Goal: Task Accomplishment & Management: Use online tool/utility

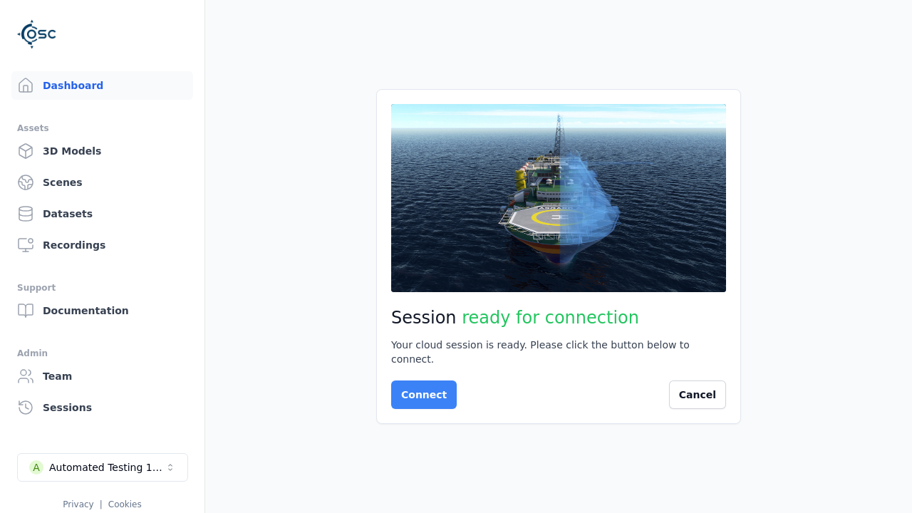
click at [420, 388] on button "Connect" at bounding box center [424, 395] width 66 height 29
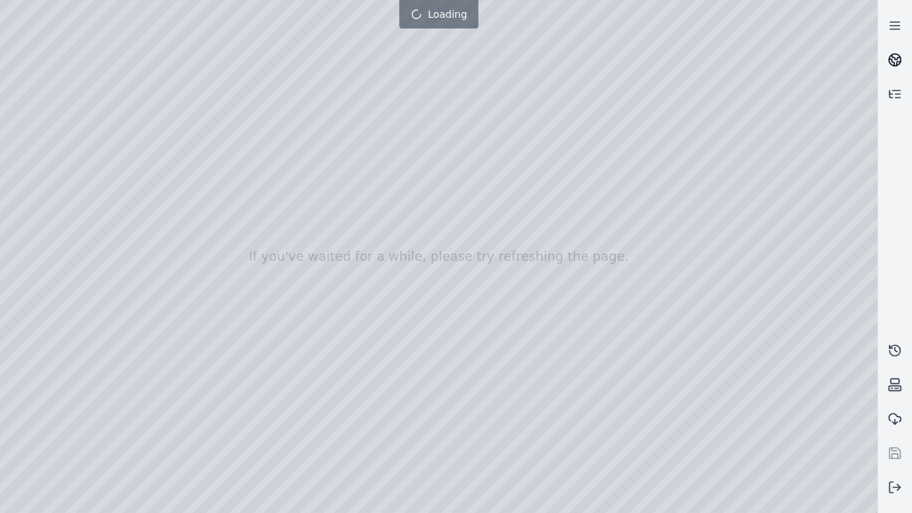
click at [900, 59] on icon at bounding box center [895, 60] width 14 height 14
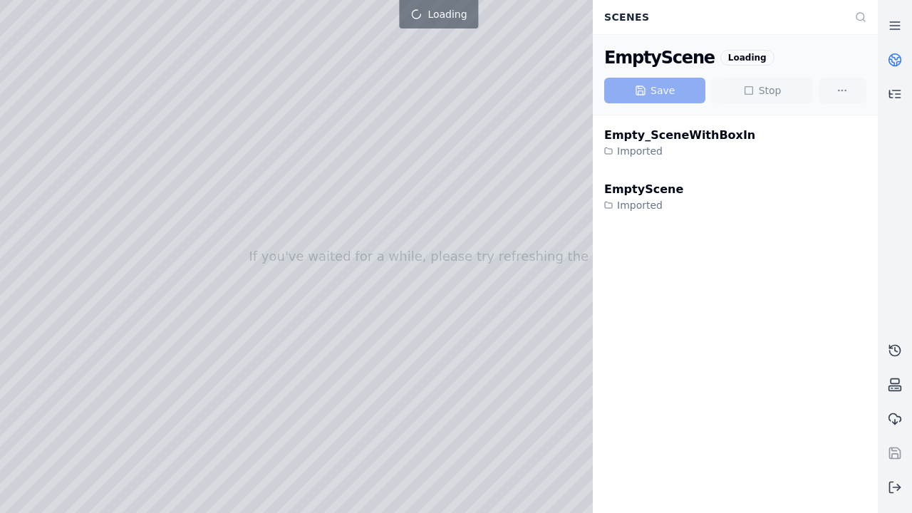
click at [900, 59] on icon at bounding box center [895, 60] width 14 height 14
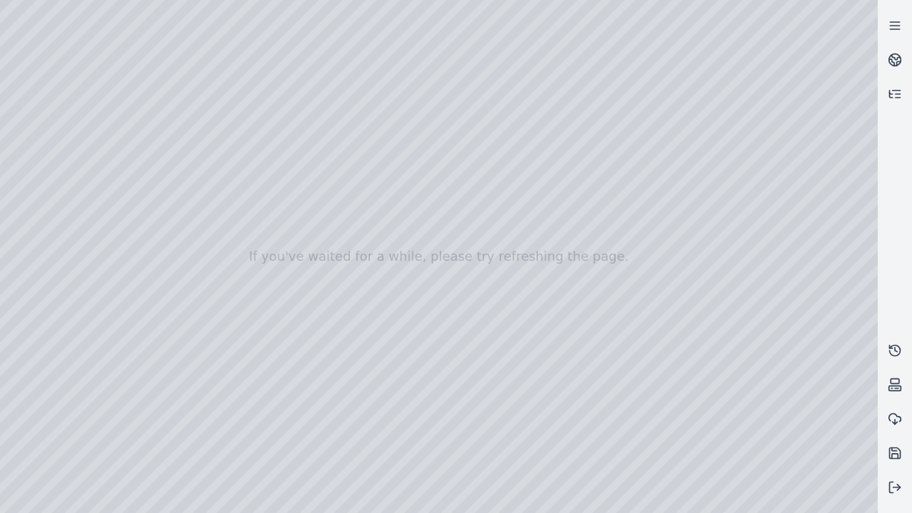
click at [4, 4] on div at bounding box center [439, 256] width 878 height 513
click at [804, 503] on div at bounding box center [439, 256] width 878 height 513
